Goal: Task Accomplishment & Management: Manage account settings

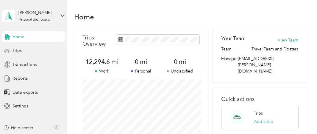
click at [22, 53] on div "Trips" at bounding box center [33, 50] width 62 height 11
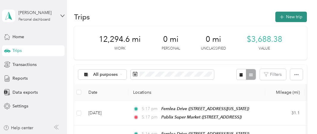
click at [297, 15] on button "New trip" at bounding box center [291, 17] width 32 height 10
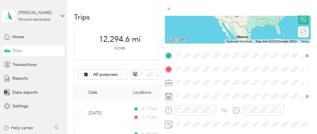
click at [198, 88] on span "[STREET_ADDRESS][US_STATE]" at bounding box center [216, 85] width 59 height 5
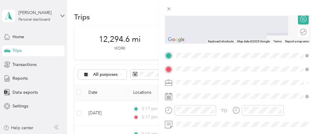
click at [225, 5] on span "[STREET_ADDRESS]" at bounding box center [206, 6] width 38 height 5
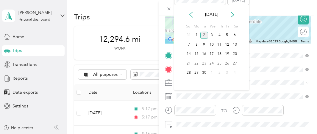
click at [190, 14] on icon at bounding box center [191, 15] width 6 height 6
click at [221, 74] on div "28" at bounding box center [219, 72] width 8 height 7
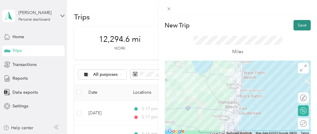
click at [300, 24] on button "Save" at bounding box center [301, 25] width 17 height 10
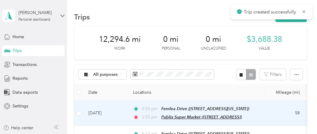
click at [188, 114] on span "Publix Super Market ([STREET_ADDRESS])" at bounding box center [201, 116] width 80 height 5
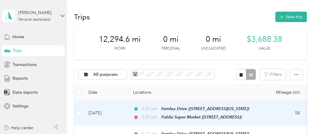
click at [183, 100] on button "Edit Place" at bounding box center [181, 101] width 34 height 10
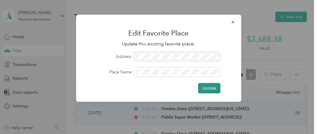
click at [206, 88] on button "Update" at bounding box center [209, 88] width 22 height 10
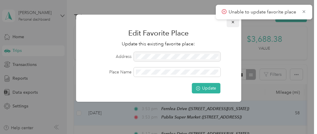
click at [232, 21] on icon "button" at bounding box center [232, 22] width 2 height 2
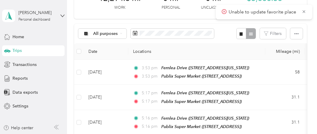
scroll to position [35, 0]
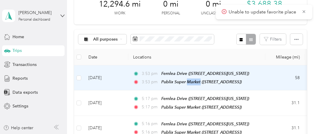
drag, startPoint x: 193, startPoint y: 80, endPoint x: 136, endPoint y: 75, distance: 57.0
click at [136, 75] on div "3:53 pm [GEOGRAPHIC_DATA] ([STREET_ADDRESS][US_STATE]) 3:53 pm Publix Super Mar…" at bounding box center [195, 77] width 125 height 15
drag, startPoint x: 136, startPoint y: 75, endPoint x: 123, endPoint y: 73, distance: 12.5
click at [123, 73] on div at bounding box center [158, 67] width 317 height 134
click at [95, 81] on td "[DATE]" at bounding box center [106, 77] width 45 height 25
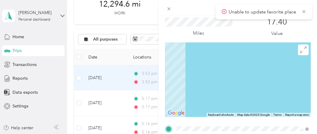
scroll to position [1, 0]
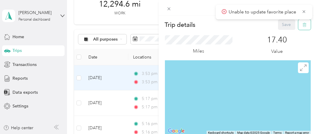
click at [304, 26] on icon "button" at bounding box center [304, 25] width 4 height 4
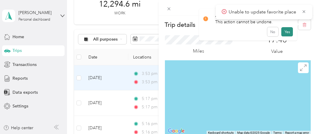
click at [282, 29] on button "Yes" at bounding box center [287, 32] width 12 height 10
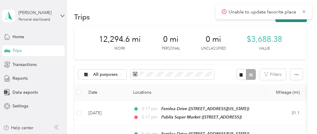
click at [302, 21] on button "New trip" at bounding box center [291, 17] width 32 height 10
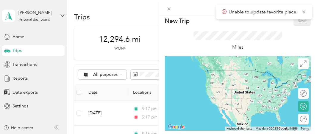
scroll to position [105, 0]
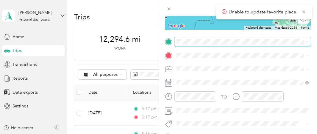
click at [222, 38] on span at bounding box center [242, 41] width 137 height 9
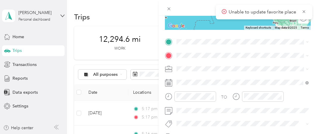
click at [221, 69] on span "[STREET_ADDRESS][US_STATE]" at bounding box center [216, 71] width 59 height 5
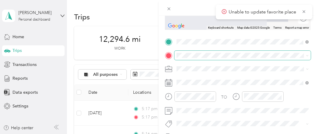
click at [211, 52] on span at bounding box center [242, 55] width 137 height 9
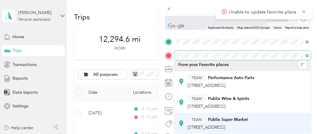
scroll to position [3, 0]
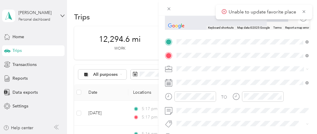
click at [228, 120] on div "TEAM Publix Super Market [STREET_ADDRESS]" at bounding box center [217, 122] width 60 height 15
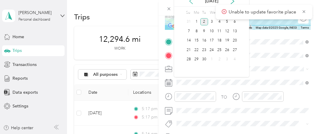
click at [189, 2] on icon at bounding box center [191, 1] width 6 height 6
click at [219, 59] on div "28" at bounding box center [219, 59] width 8 height 7
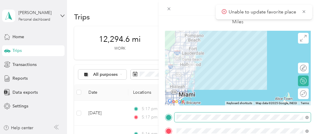
scroll to position [30, 0]
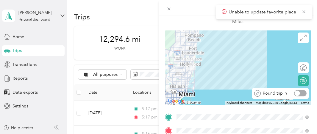
click at [299, 92] on div at bounding box center [296, 92] width 5 height 5
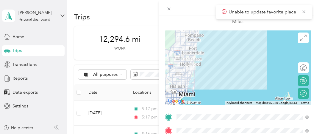
scroll to position [0, 0]
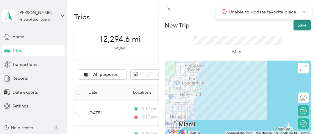
click at [297, 25] on button "Save" at bounding box center [301, 25] width 17 height 10
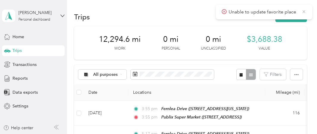
click at [303, 11] on icon at bounding box center [303, 11] width 3 height 3
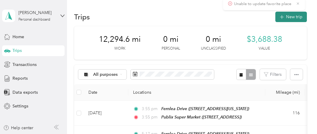
click at [296, 14] on button "New trip" at bounding box center [291, 17] width 32 height 10
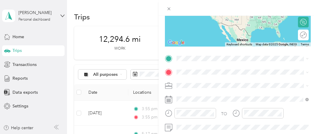
scroll to position [94, 0]
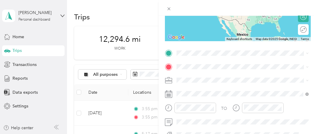
click at [198, 76] on strong "Fernlea Drive" at bounding box center [200, 75] width 26 height 5
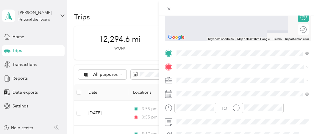
click at [218, 123] on strong "Publix Super Market" at bounding box center [228, 130] width 40 height 5
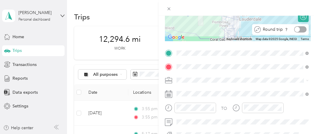
click at [303, 27] on div at bounding box center [300, 29] width 12 height 6
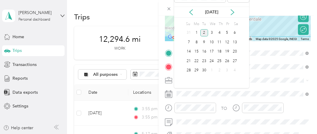
click at [190, 8] on div "[DATE]" at bounding box center [211, 12] width 75 height 11
click at [190, 12] on icon at bounding box center [190, 12] width 3 height 5
click at [225, 34] on div "1" at bounding box center [227, 32] width 8 height 7
click at [228, 69] on div "29" at bounding box center [227, 70] width 8 height 7
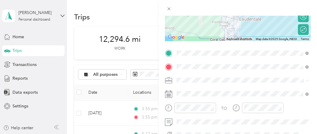
scroll to position [0, 0]
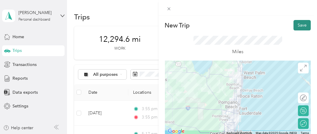
click at [303, 23] on button "Save" at bounding box center [301, 25] width 17 height 10
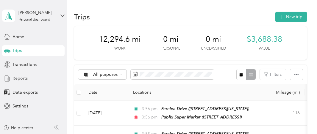
click at [20, 79] on span "Reports" at bounding box center [19, 78] width 15 height 6
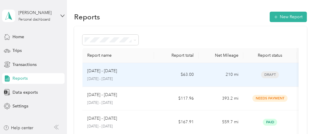
click at [136, 74] on div "[DATE] - [DATE] [DATE] - [DATE]" at bounding box center [118, 75] width 62 height 14
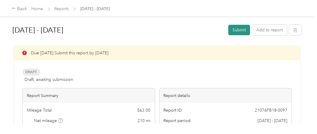
click at [247, 29] on button "Submit" at bounding box center [239, 30] width 22 height 10
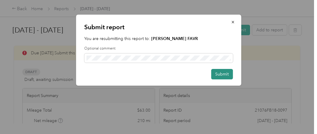
drag, startPoint x: 219, startPoint y: 74, endPoint x: 161, endPoint y: 68, distance: 58.6
click at [219, 74] on button "Submit" at bounding box center [222, 74] width 22 height 10
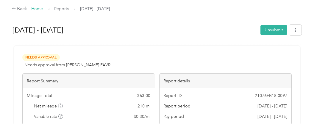
click at [38, 8] on link "Home" at bounding box center [38, 8] width 12 height 5
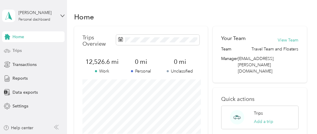
click at [11, 50] on div "Trips" at bounding box center [33, 50] width 62 height 11
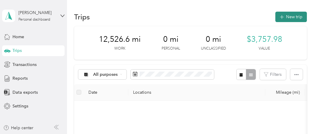
click at [293, 13] on button "New trip" at bounding box center [291, 17] width 32 height 10
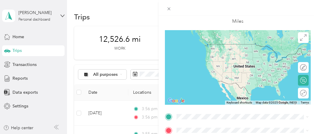
scroll to position [41, 0]
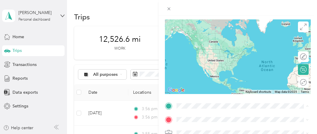
click at [208, 41] on span "[STREET_ADDRESS][US_STATE]" at bounding box center [216, 41] width 59 height 5
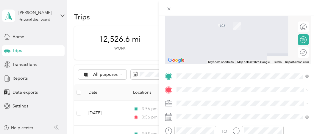
scroll to position [74, 0]
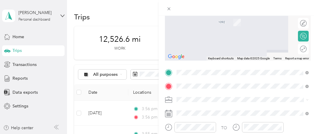
click at [225, 22] on span "[STREET_ADDRESS]" at bounding box center [206, 23] width 38 height 5
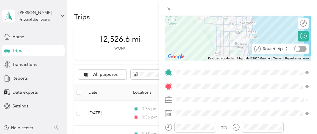
click at [303, 46] on div at bounding box center [300, 49] width 12 height 6
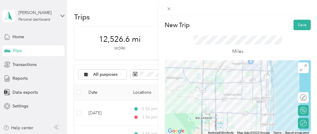
scroll to position [0, 0]
click at [303, 22] on button "Save" at bounding box center [301, 25] width 17 height 10
